Goal: Book appointment/travel/reservation

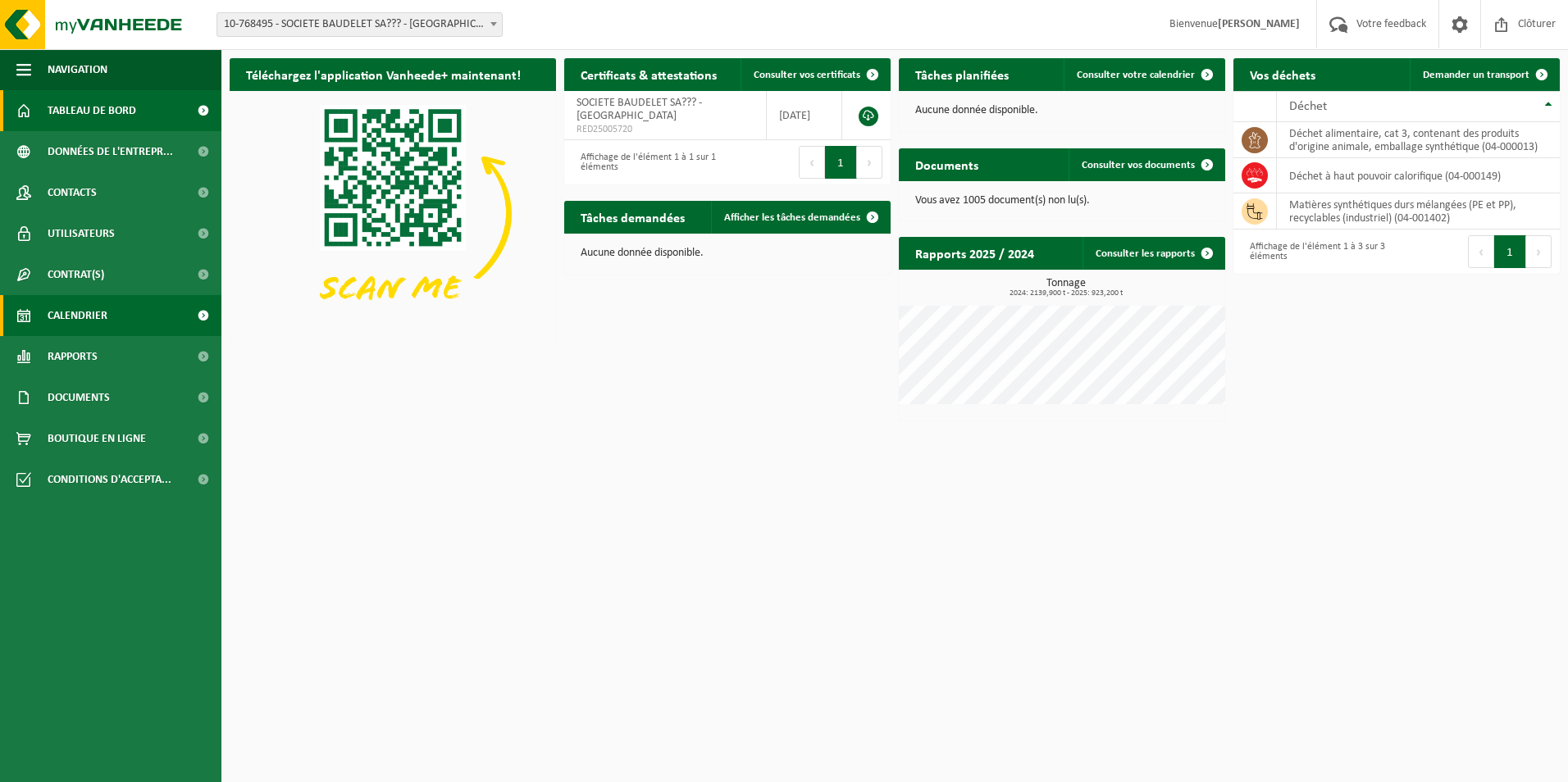
click at [78, 315] on span "Calendrier" at bounding box center [77, 315] width 60 height 41
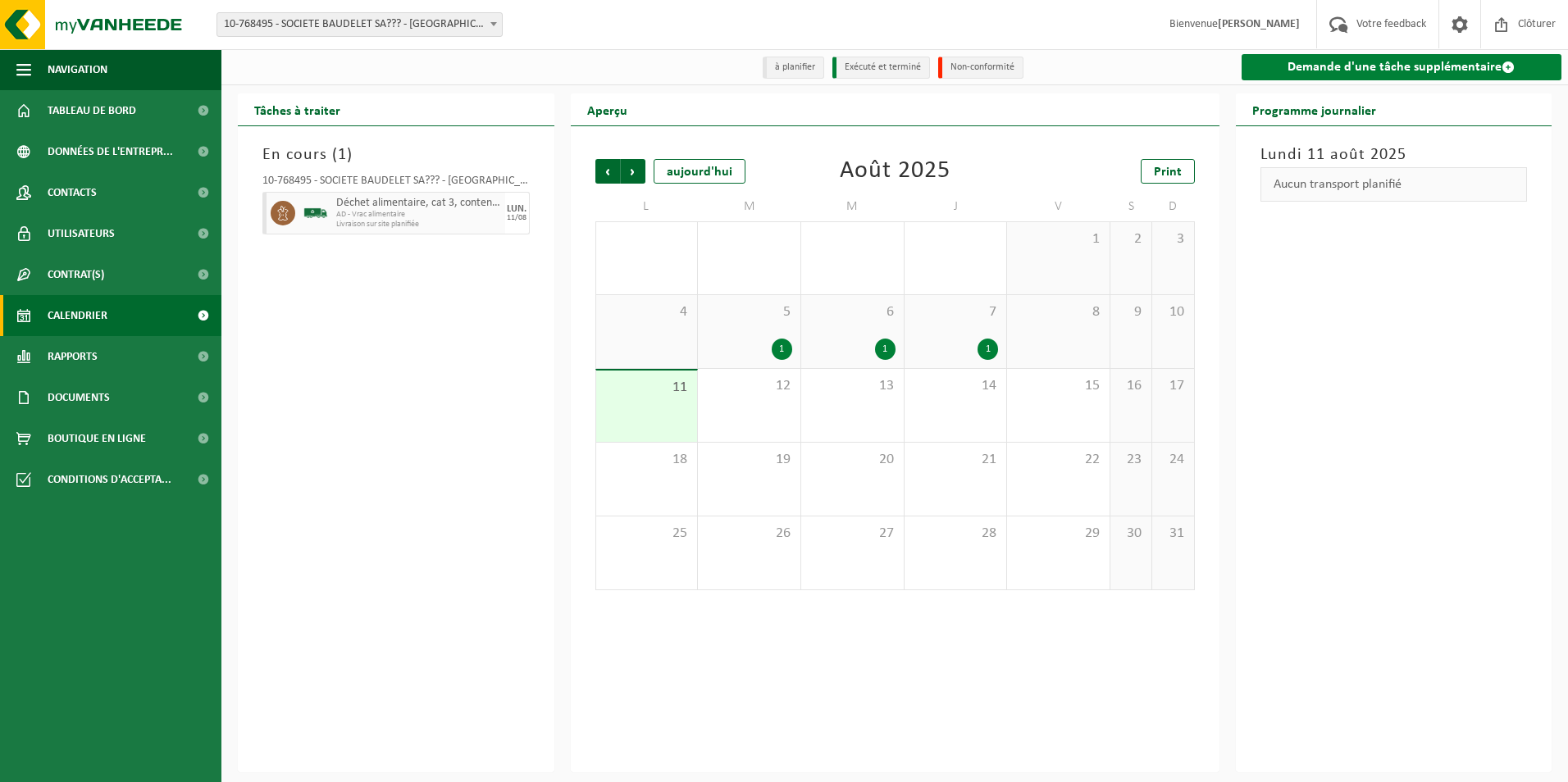
click at [1509, 67] on span at bounding box center [1508, 67] width 13 height 13
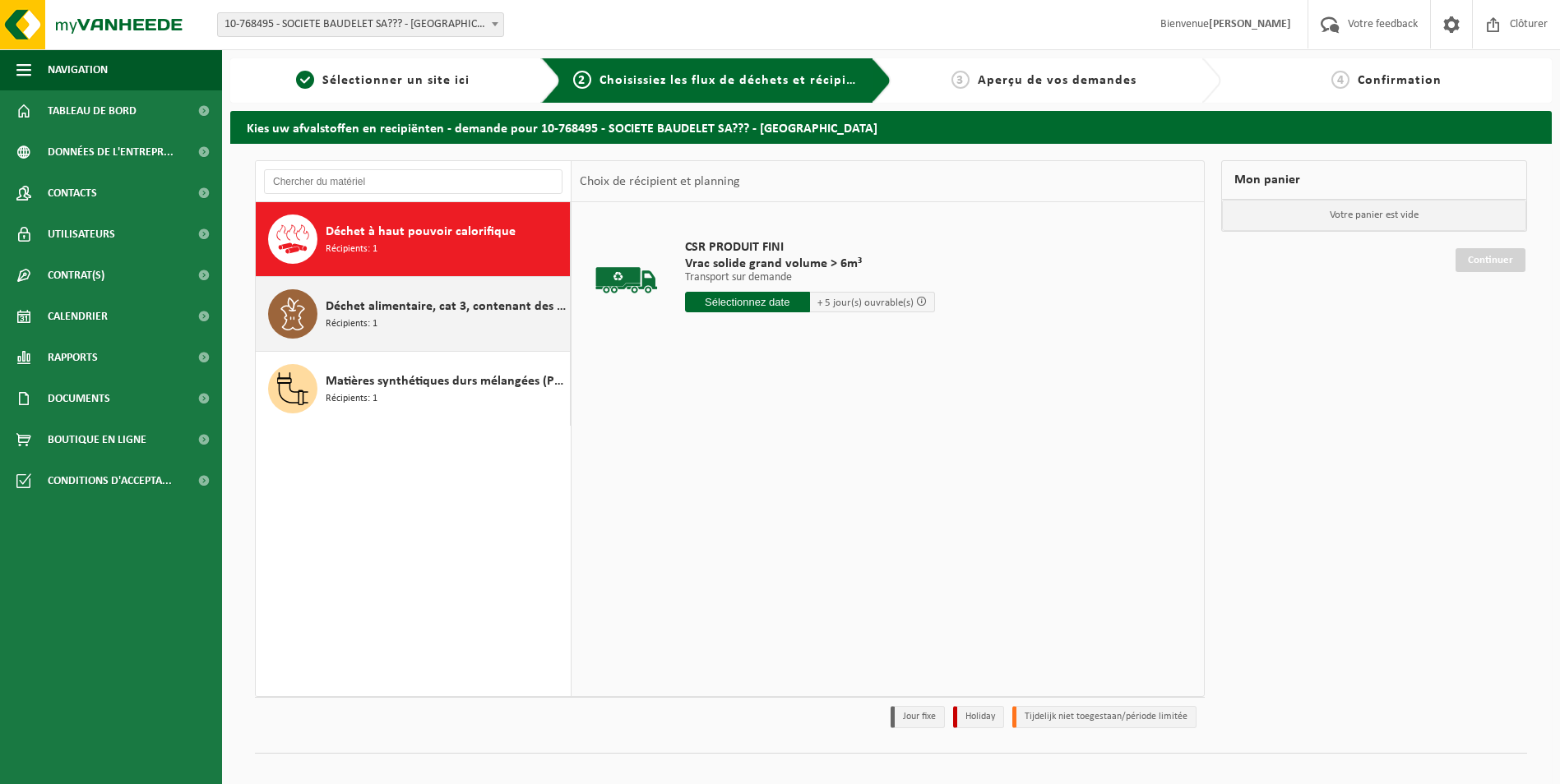
click at [301, 312] on icon at bounding box center [292, 314] width 24 height 33
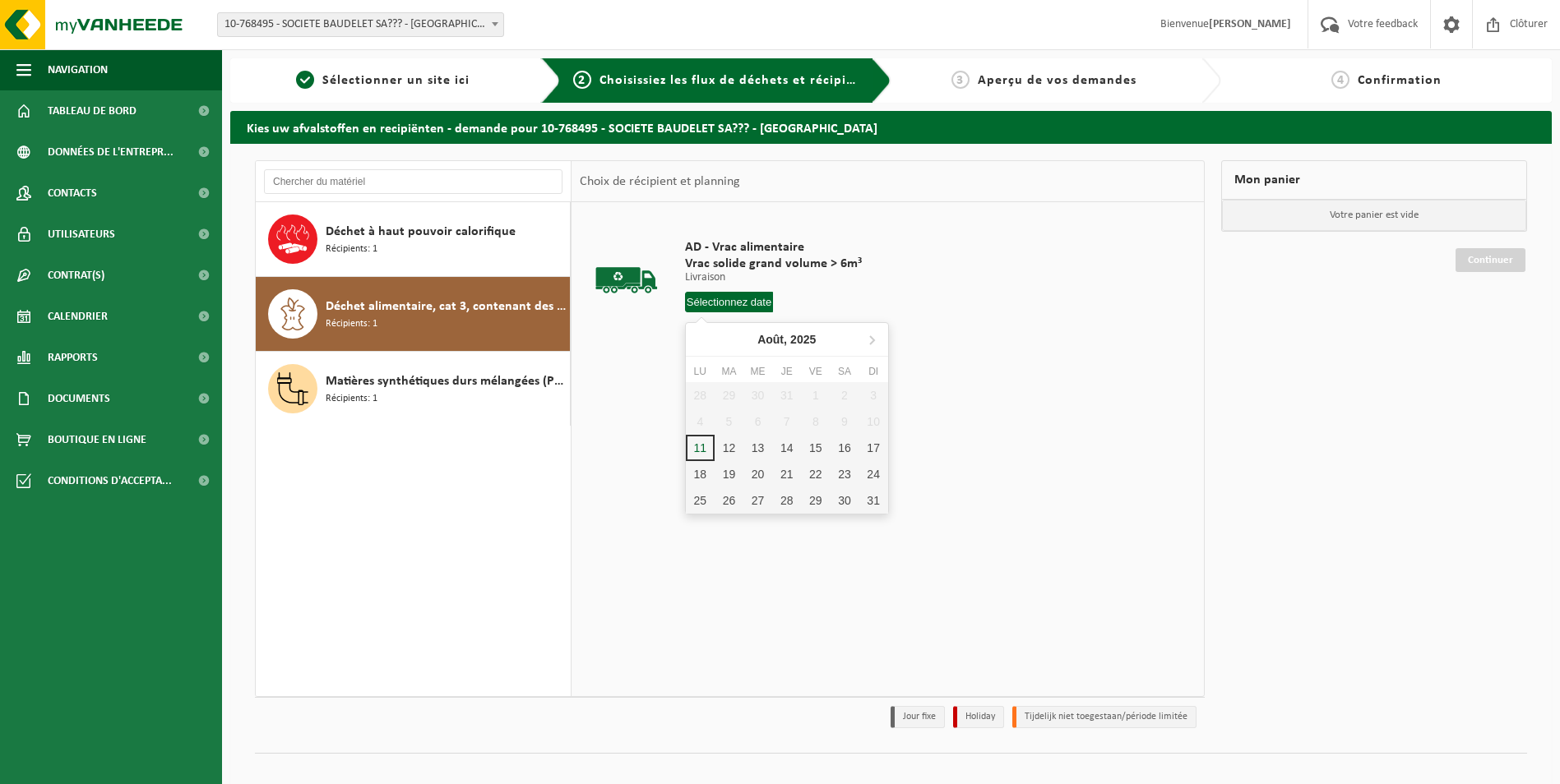
click at [726, 303] on input "text" at bounding box center [729, 302] width 88 height 21
click at [762, 452] on div "13" at bounding box center [758, 449] width 29 height 27
type input "à partir de 2025-08-13"
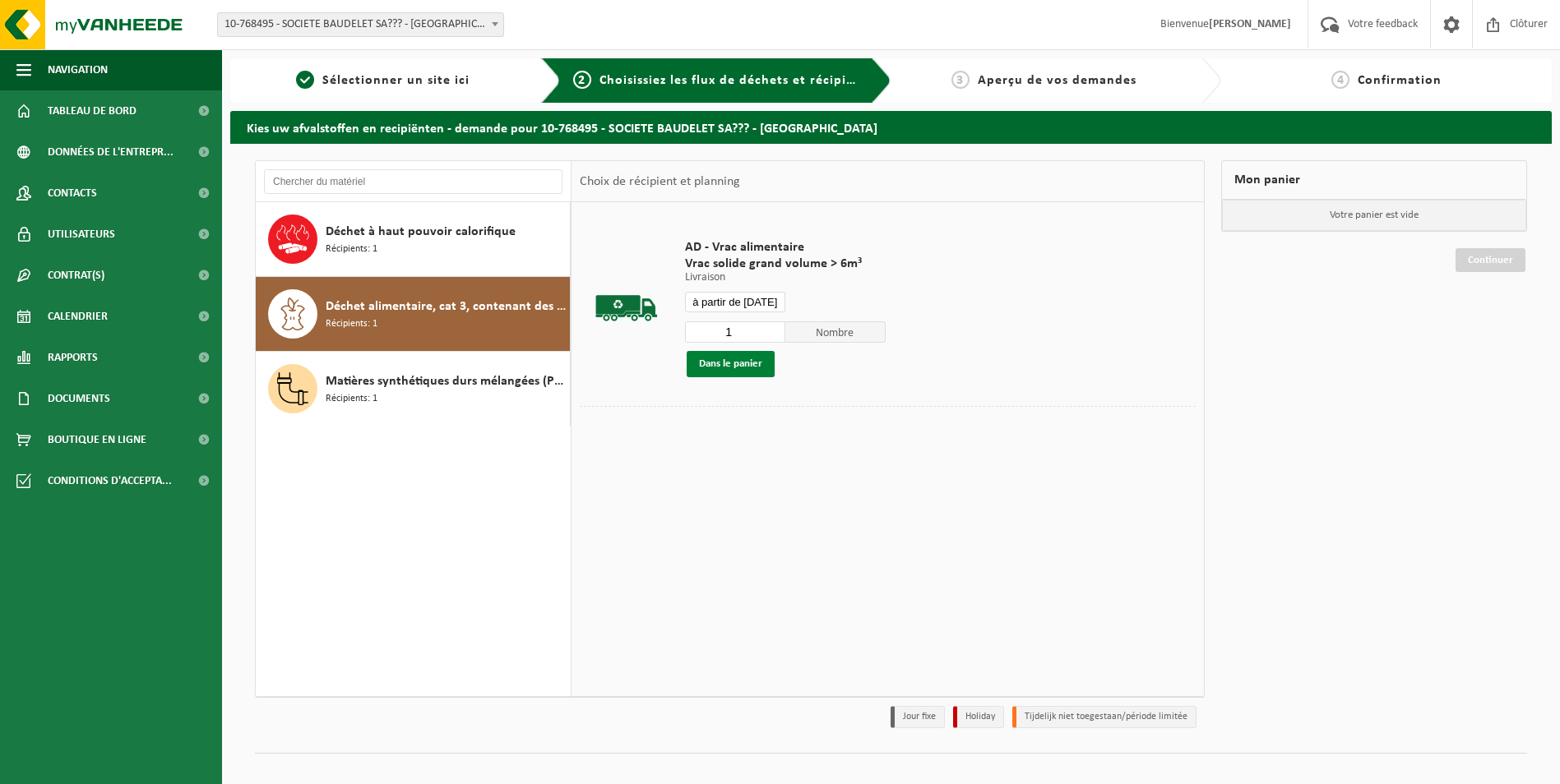
click at [727, 359] on button "Dans le panier" at bounding box center [730, 364] width 88 height 27
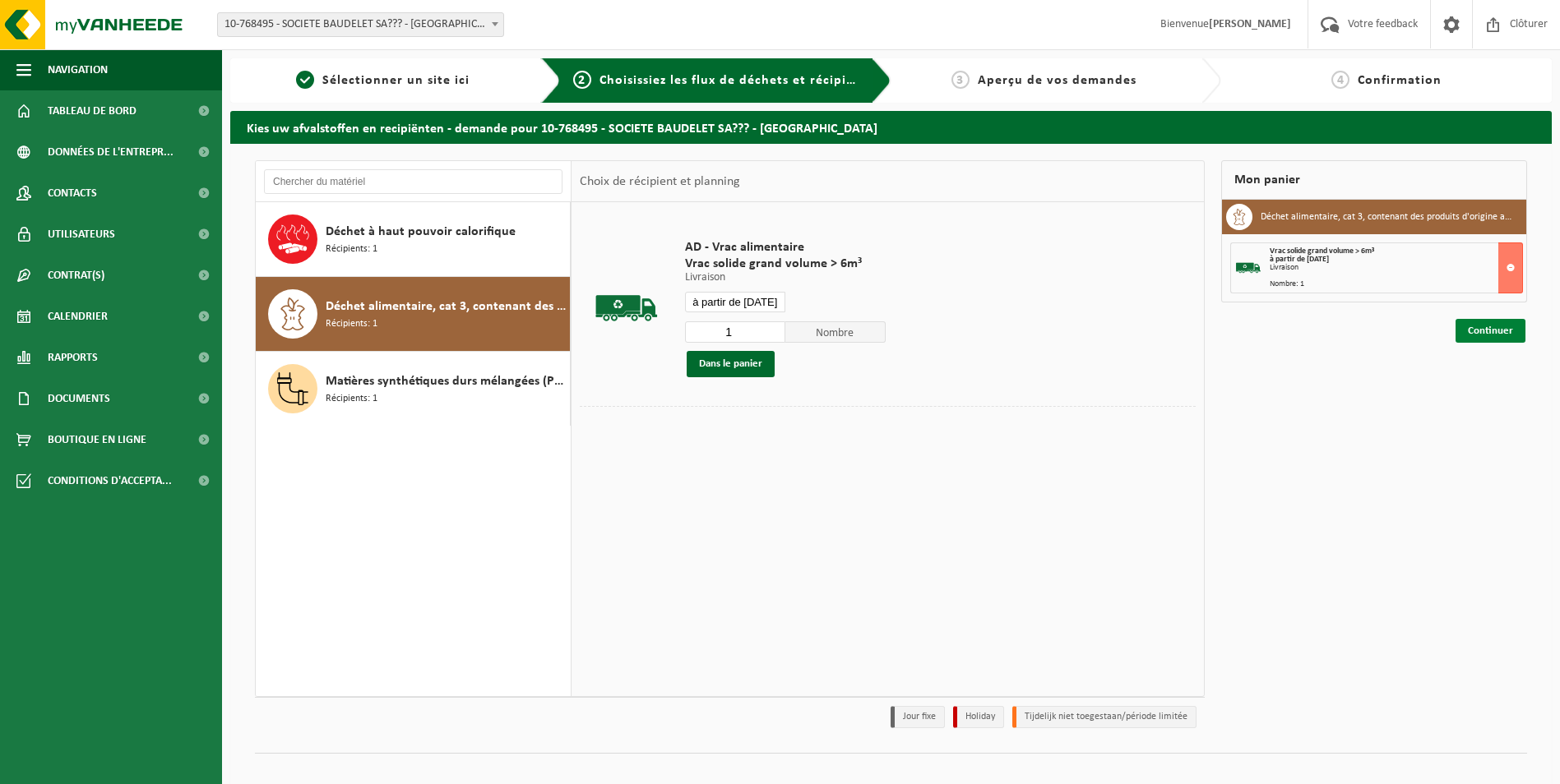
click at [1474, 332] on link "Continuer" at bounding box center [1491, 331] width 70 height 24
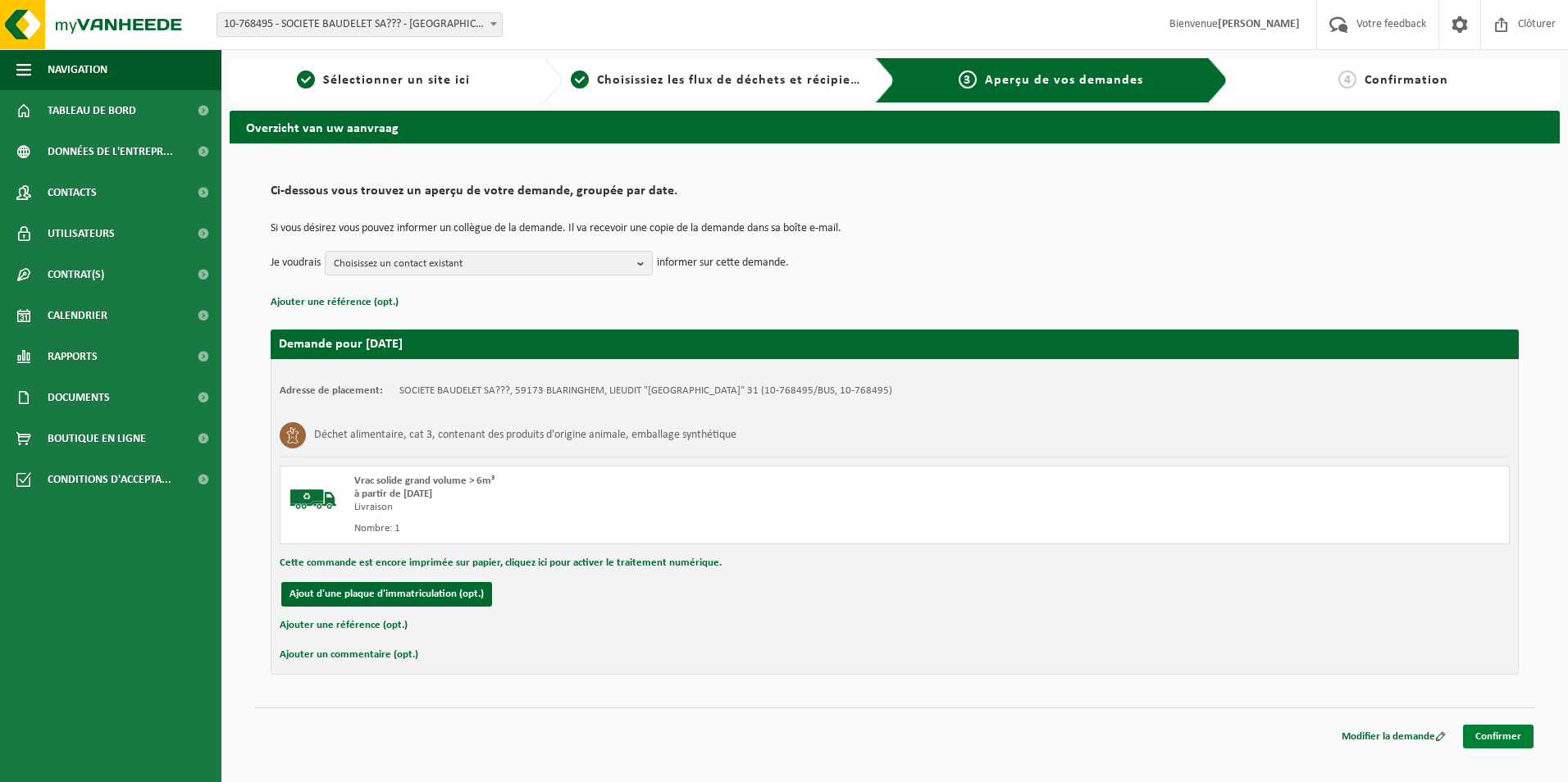
click at [1496, 737] on link "Confirmer" at bounding box center [1498, 737] width 70 height 24
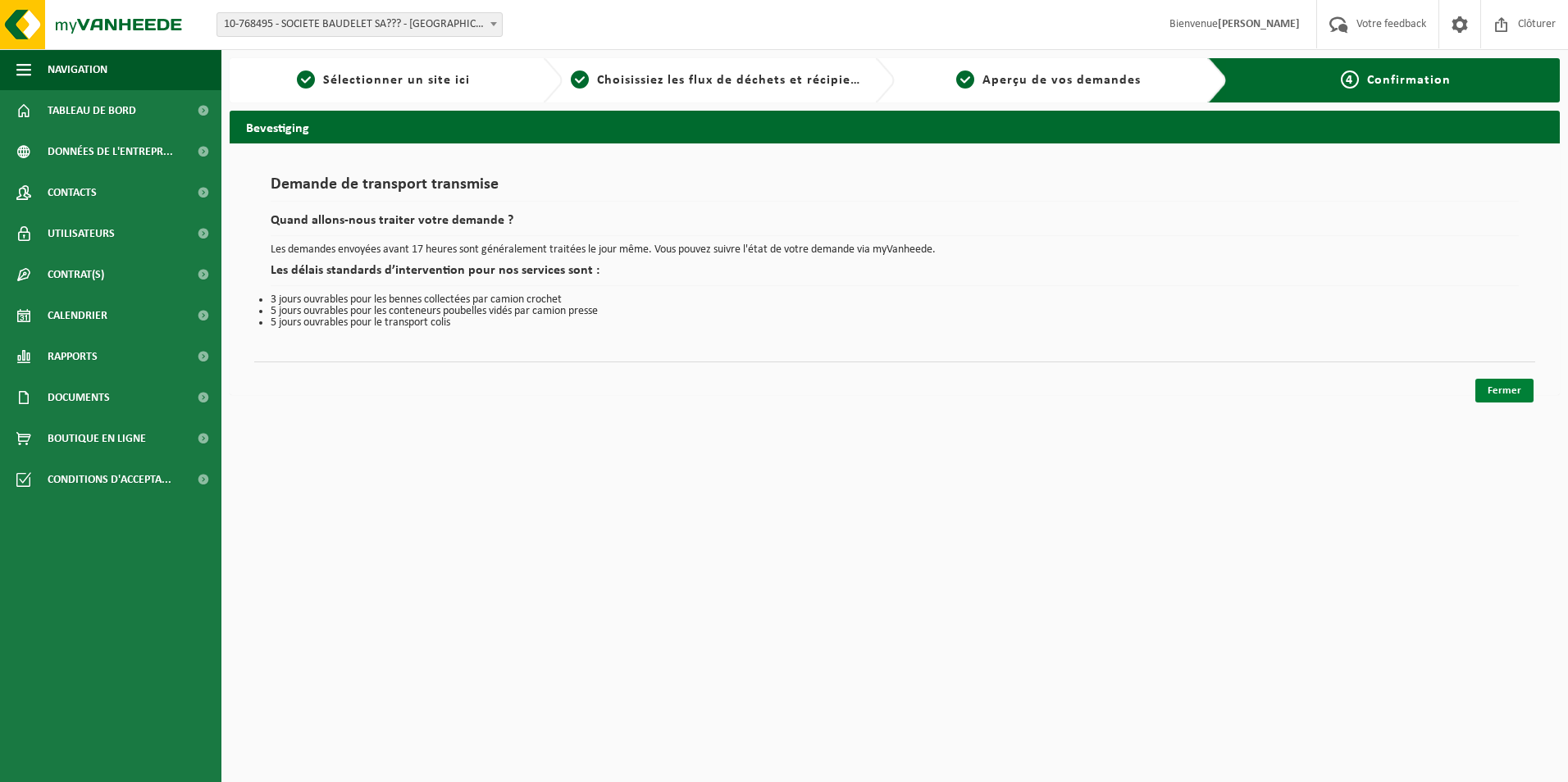
click at [1510, 385] on link "Fermer" at bounding box center [1504, 391] width 58 height 24
